Goal: Task Accomplishment & Management: Manage account settings

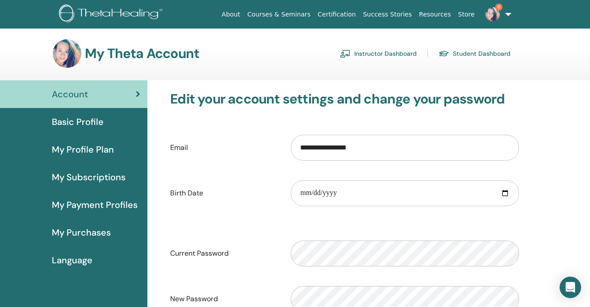
click at [396, 51] on link "Instructor Dashboard" at bounding box center [378, 53] width 77 height 14
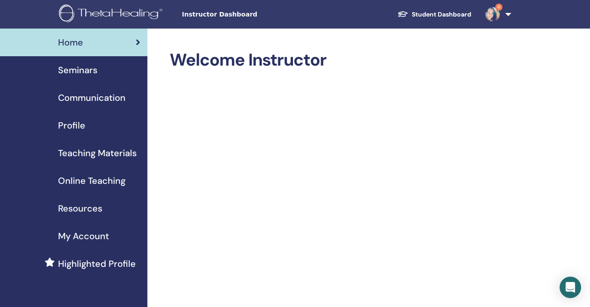
click at [108, 72] on div "Seminars" at bounding box center [73, 69] width 133 height 13
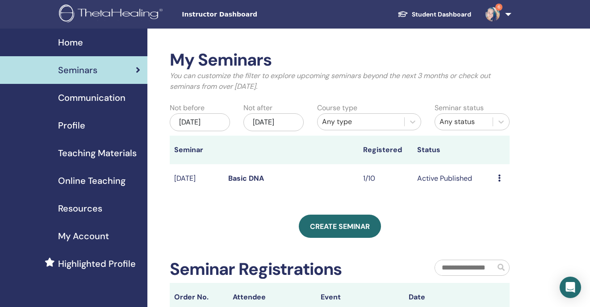
click at [414, 190] on td "Active Published" at bounding box center [453, 178] width 81 height 29
click at [252, 183] on link "Basic DNA" at bounding box center [246, 178] width 36 height 9
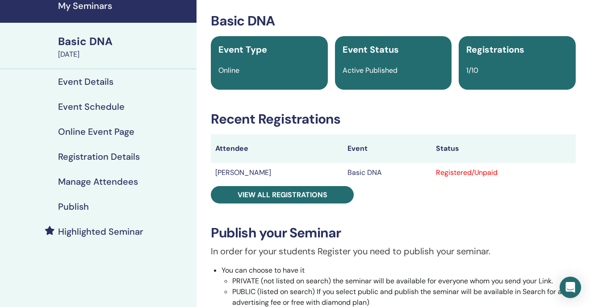
scroll to position [38, 0]
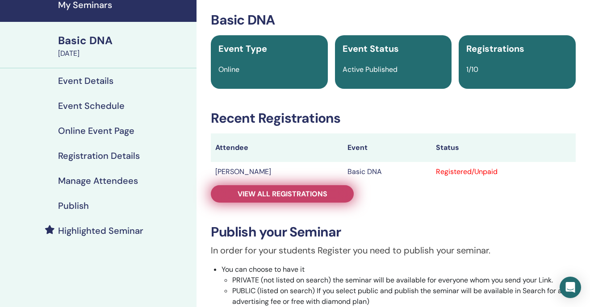
click at [334, 191] on link "View all registrations" at bounding box center [282, 193] width 143 height 17
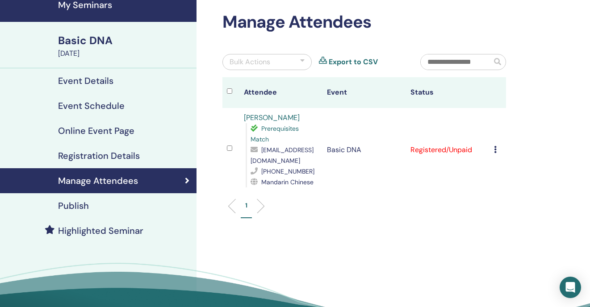
click at [496, 150] on icon at bounding box center [495, 149] width 3 height 7
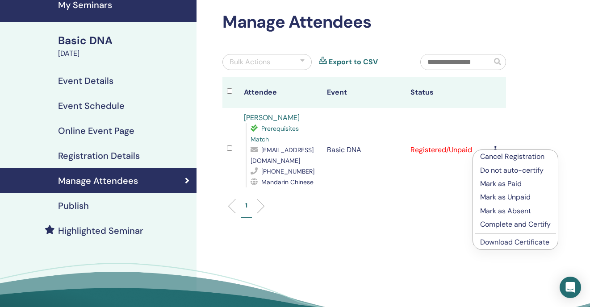
click at [499, 185] on p "Mark as Paid" at bounding box center [515, 184] width 71 height 11
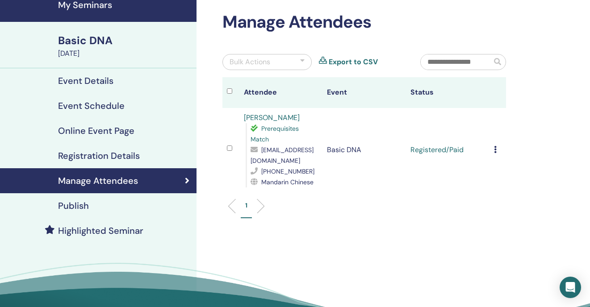
scroll to position [33, 0]
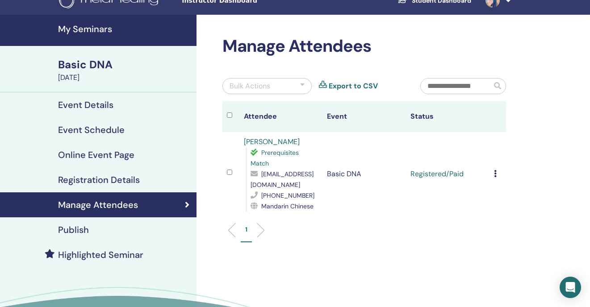
scroll to position [11, 0]
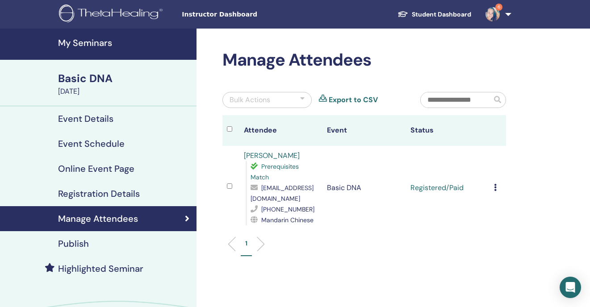
click at [86, 221] on h4 "Manage Attendees" at bounding box center [98, 219] width 80 height 11
click at [77, 78] on div "Basic DNA" at bounding box center [124, 78] width 133 height 15
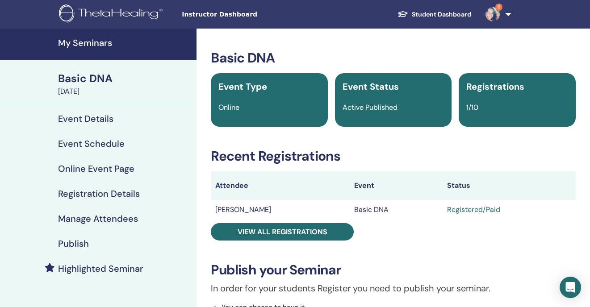
click at [77, 78] on div "Basic DNA" at bounding box center [124, 78] width 133 height 15
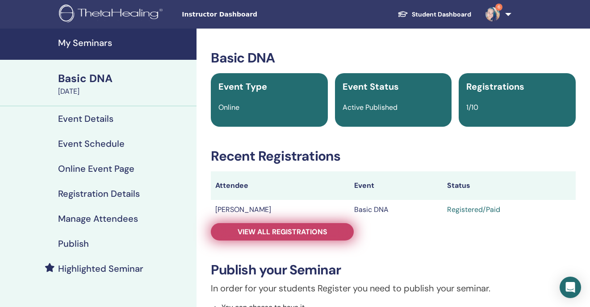
click at [298, 235] on span "View all registrations" at bounding box center [283, 231] width 90 height 9
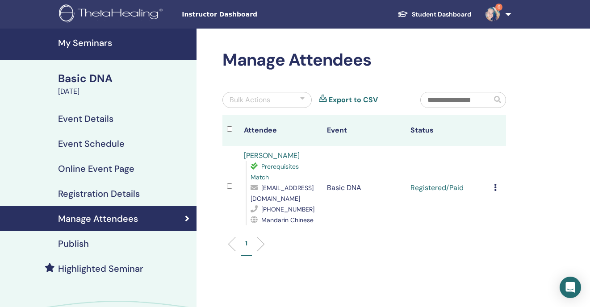
click at [513, 14] on link "6" at bounding box center [497, 14] width 37 height 29
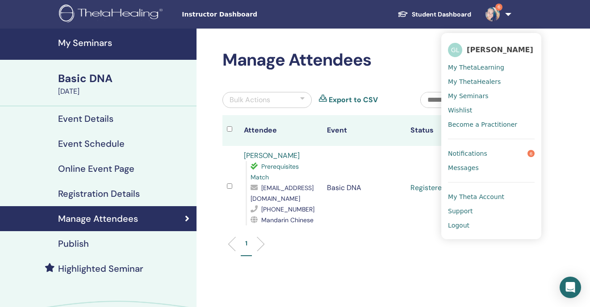
click at [504, 153] on link "Notifications 6" at bounding box center [491, 154] width 87 height 14
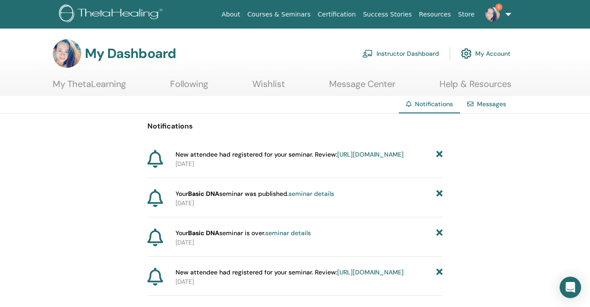
click at [508, 13] on link "6" at bounding box center [497, 14] width 37 height 29
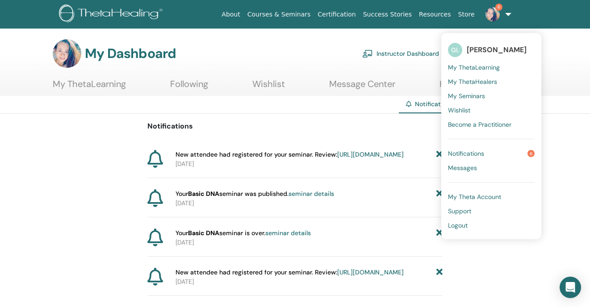
click at [472, 194] on span "My Theta Account" at bounding box center [474, 197] width 53 height 8
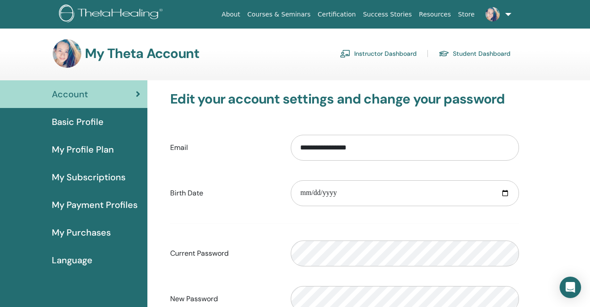
click at [386, 55] on link "Instructor Dashboard" at bounding box center [378, 53] width 77 height 14
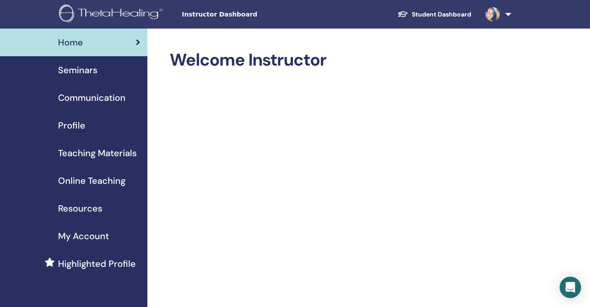
click at [92, 71] on span "Seminars" at bounding box center [77, 69] width 39 height 13
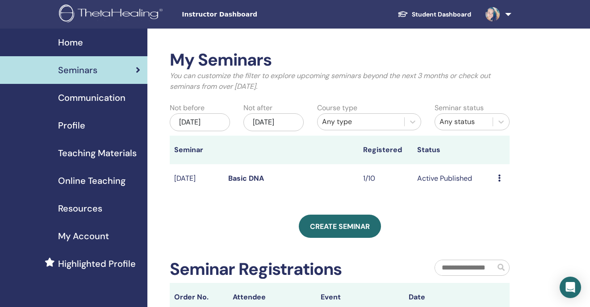
click at [241, 183] on link "Basic DNA" at bounding box center [246, 178] width 36 height 9
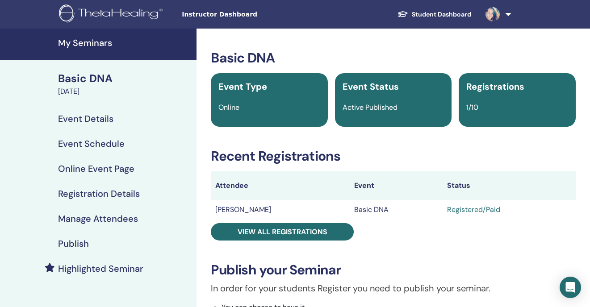
click at [356, 209] on td "Basic DNA" at bounding box center [396, 210] width 93 height 20
click at [231, 208] on td "[PERSON_NAME]" at bounding box center [280, 210] width 139 height 20
click at [227, 213] on td "[PERSON_NAME]" at bounding box center [280, 210] width 139 height 20
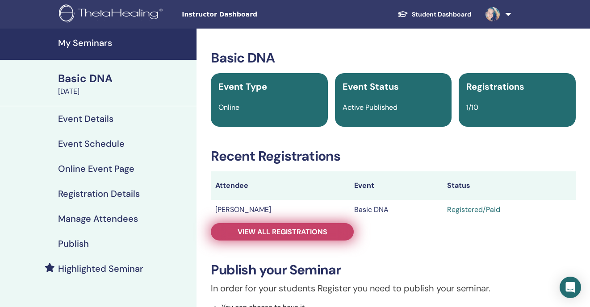
click at [244, 232] on span "View all registrations" at bounding box center [283, 231] width 90 height 9
